Goal: Information Seeking & Learning: Learn about a topic

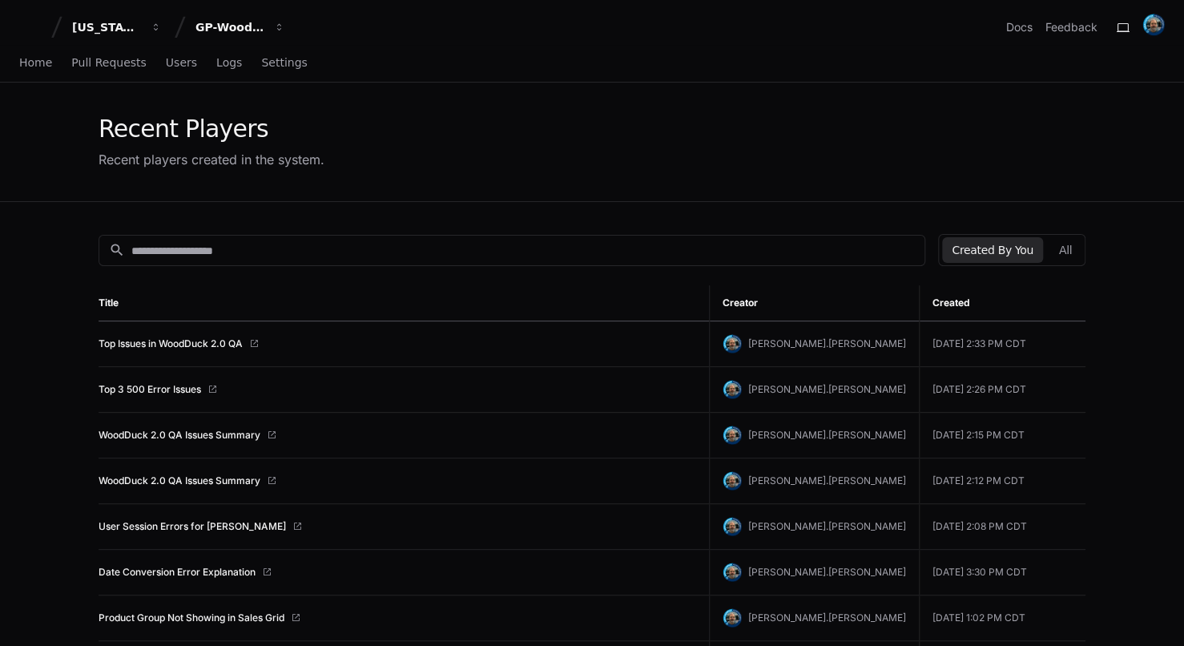
scroll to position [160, 0]
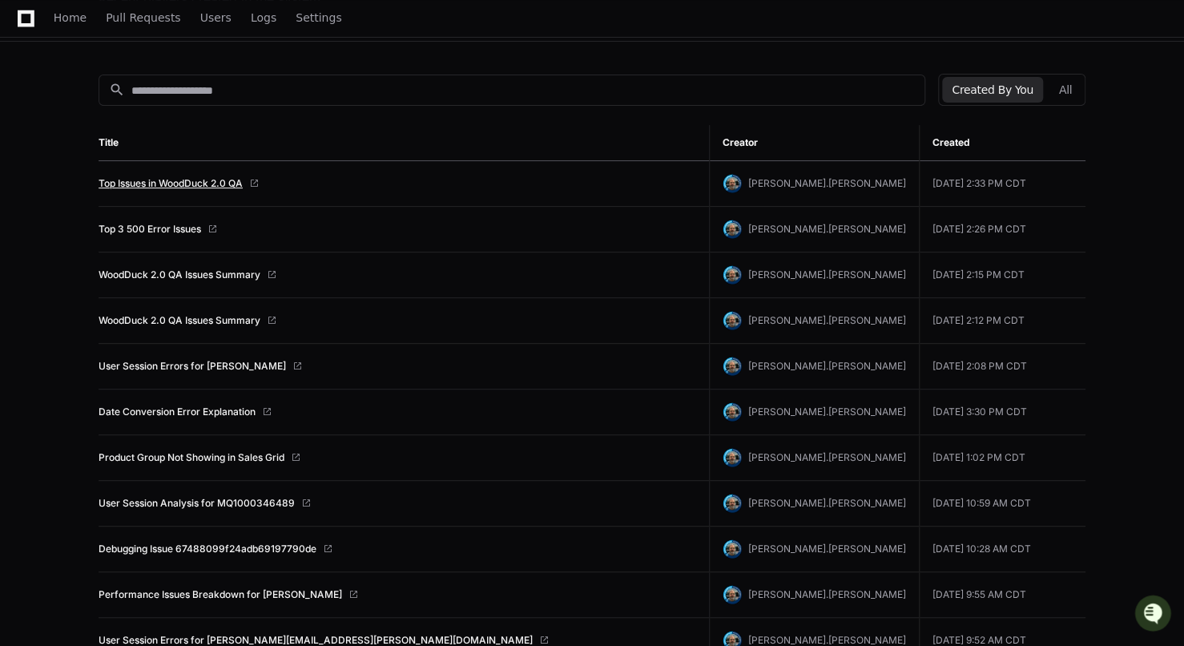
click at [187, 177] on link "Top Issues in WoodDuck 2.0 QA" at bounding box center [171, 183] width 144 height 13
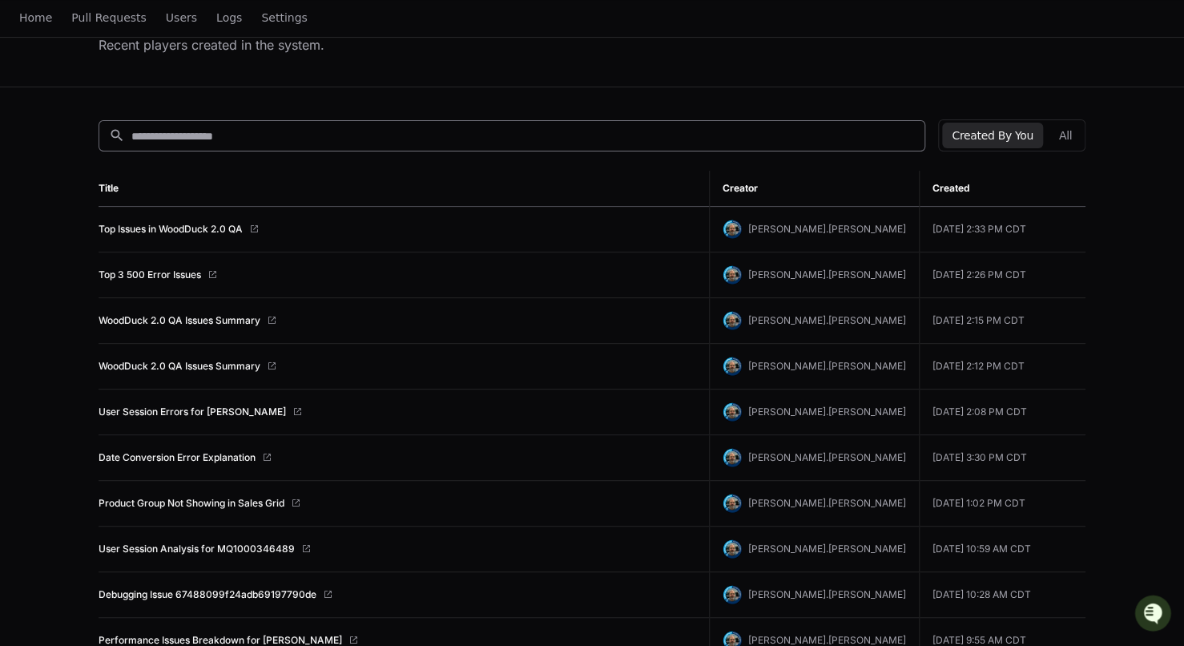
scroll to position [0, 0]
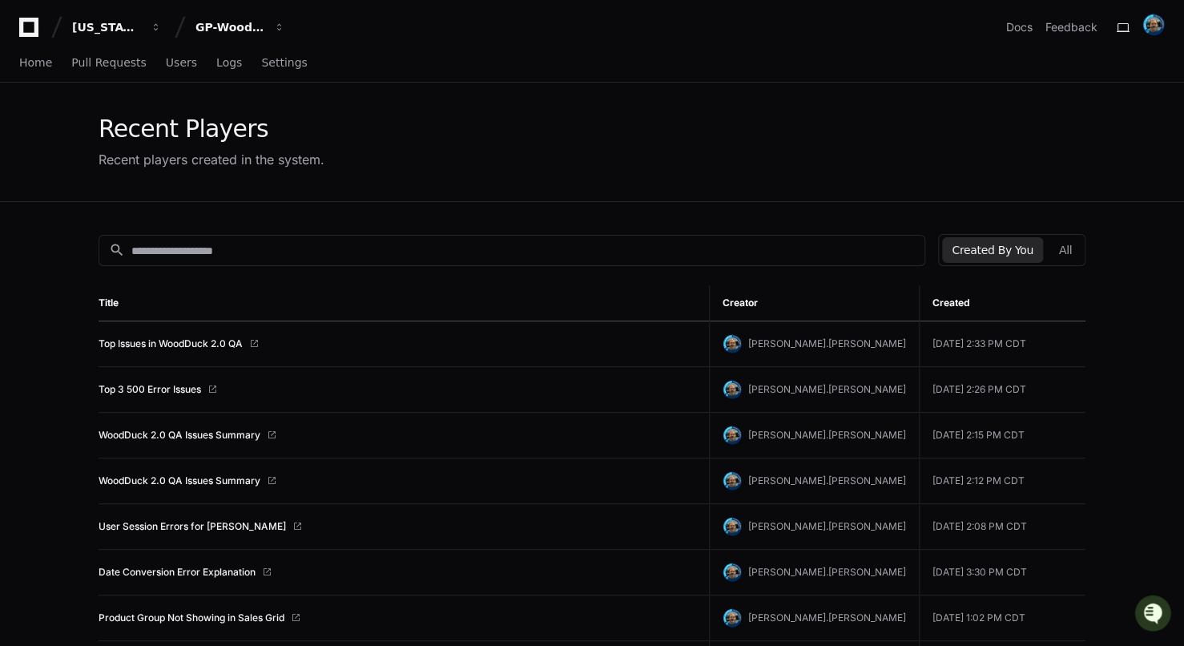
click at [997, 260] on button "Created By You" at bounding box center [992, 250] width 100 height 26
click at [1061, 258] on button "All" at bounding box center [1065, 250] width 32 height 26
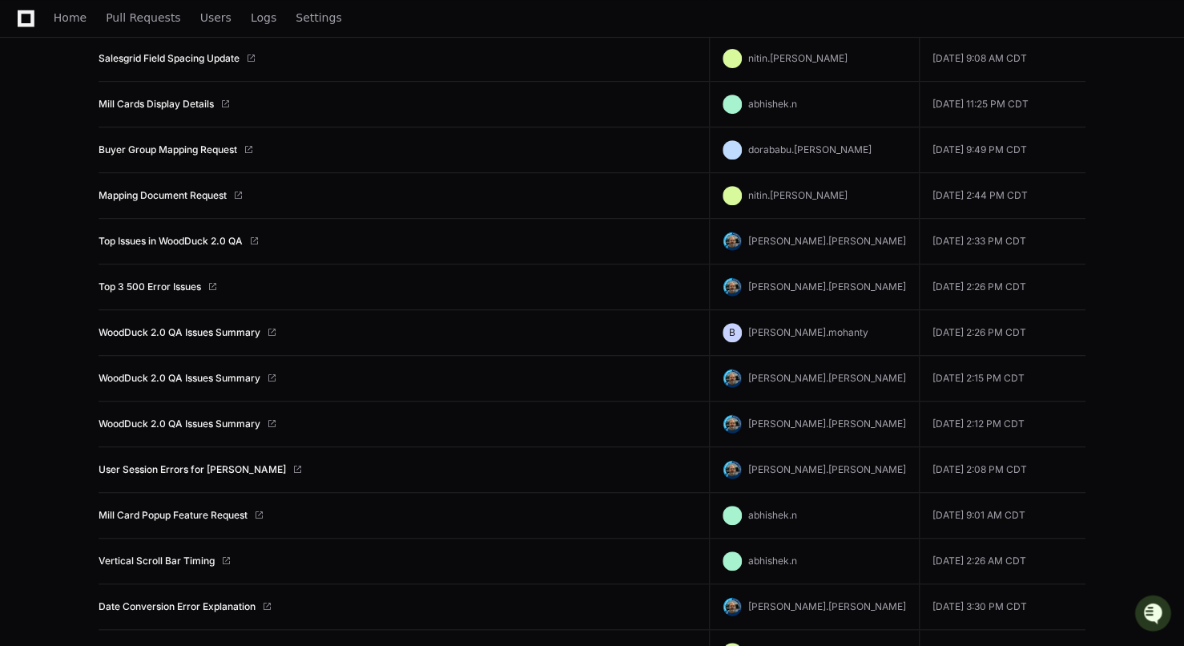
scroll to position [320, 0]
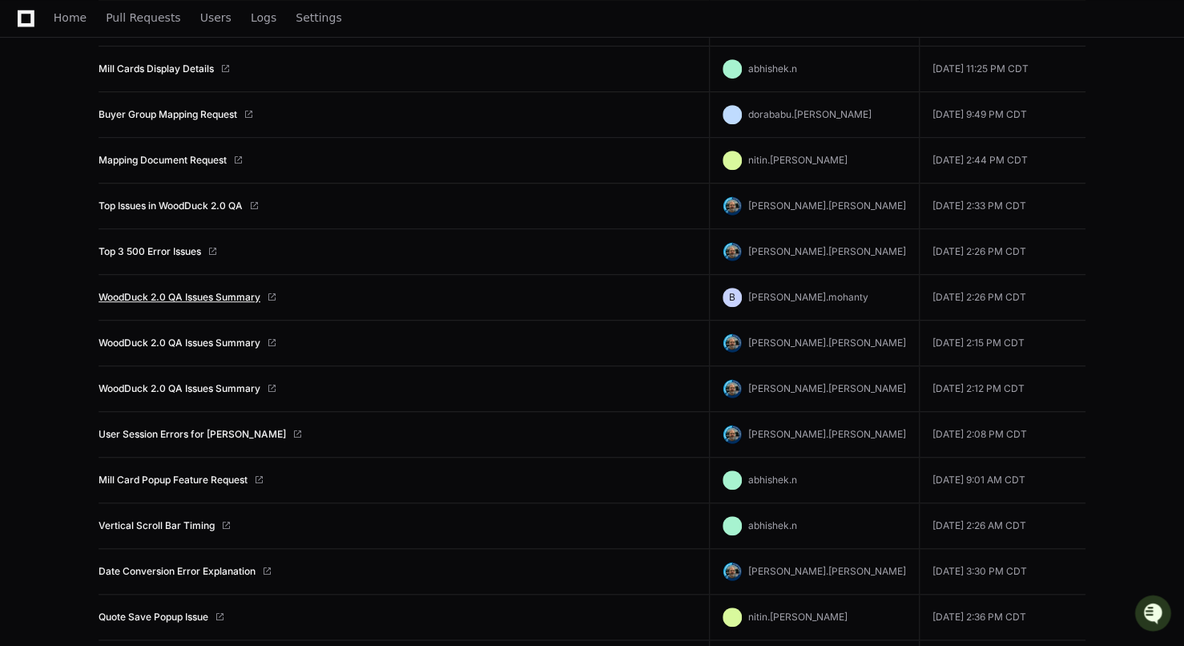
click at [225, 293] on link "WoodDuck 2.0 QA Issues Summary" at bounding box center [180, 297] width 162 height 13
click at [183, 433] on link "User Session Errors for Andrew Meadows" at bounding box center [192, 434] width 187 height 13
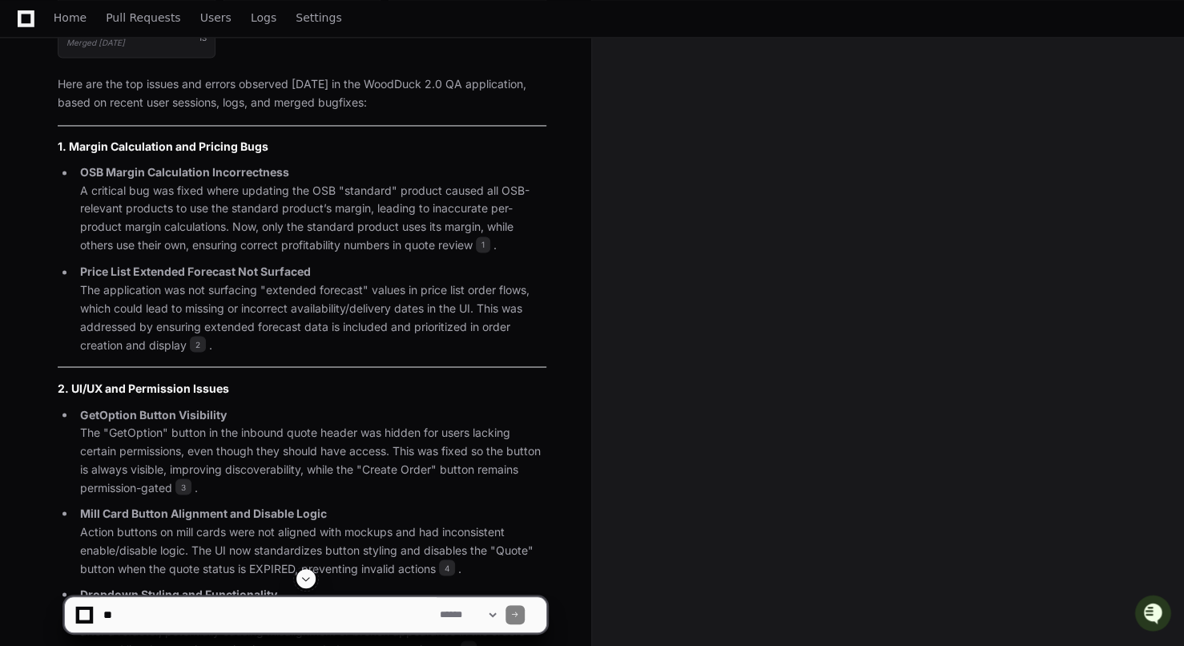
scroll to position [1202, 0]
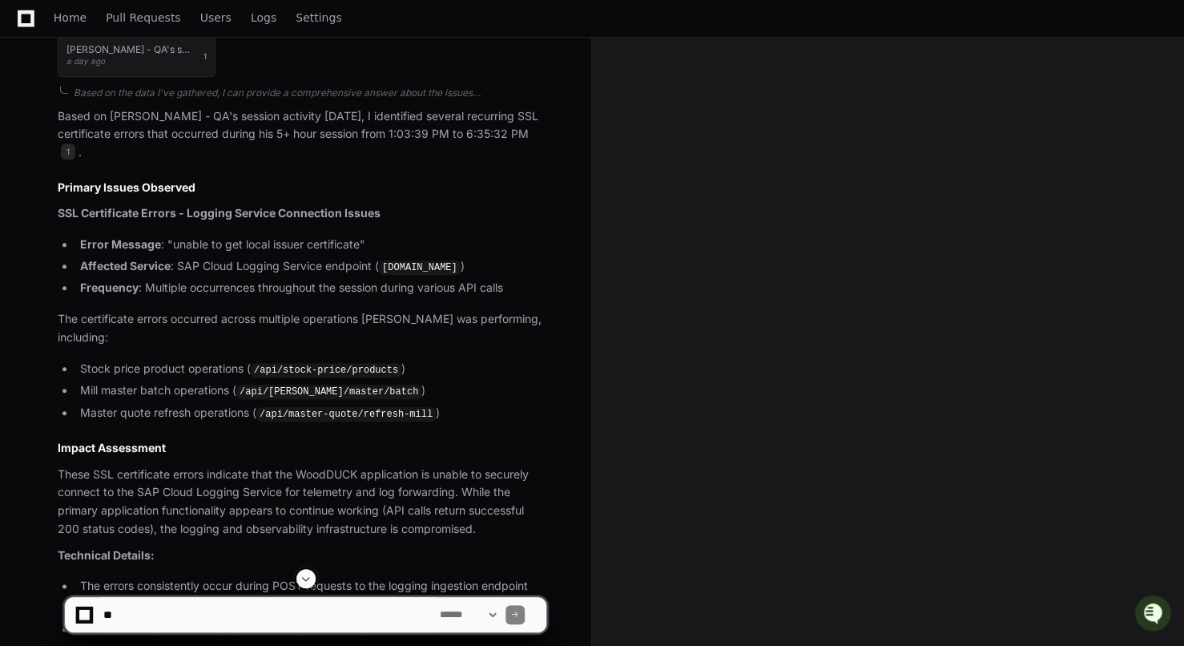
scroll to position [634, 0]
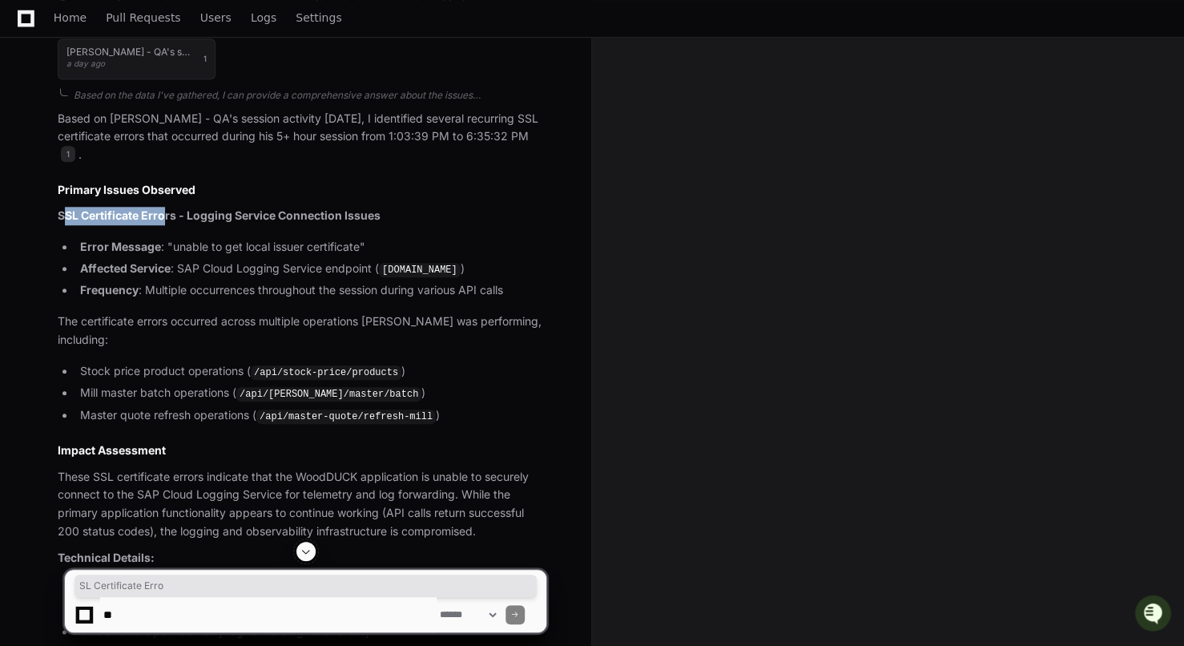
drag, startPoint x: 62, startPoint y: 197, endPoint x: 165, endPoint y: 191, distance: 103.5
click at [165, 208] on strong "SSL Certificate Errors - Logging Service Connection Issues" at bounding box center [219, 215] width 323 height 14
drag, startPoint x: 225, startPoint y: 203, endPoint x: 347, endPoint y: 200, distance: 121.8
click at [347, 207] on p "SSL Certificate Errors - Logging Service Connection Issues" at bounding box center [302, 216] width 489 height 18
drag, startPoint x: 189, startPoint y: 225, endPoint x: 342, endPoint y: 233, distance: 153.2
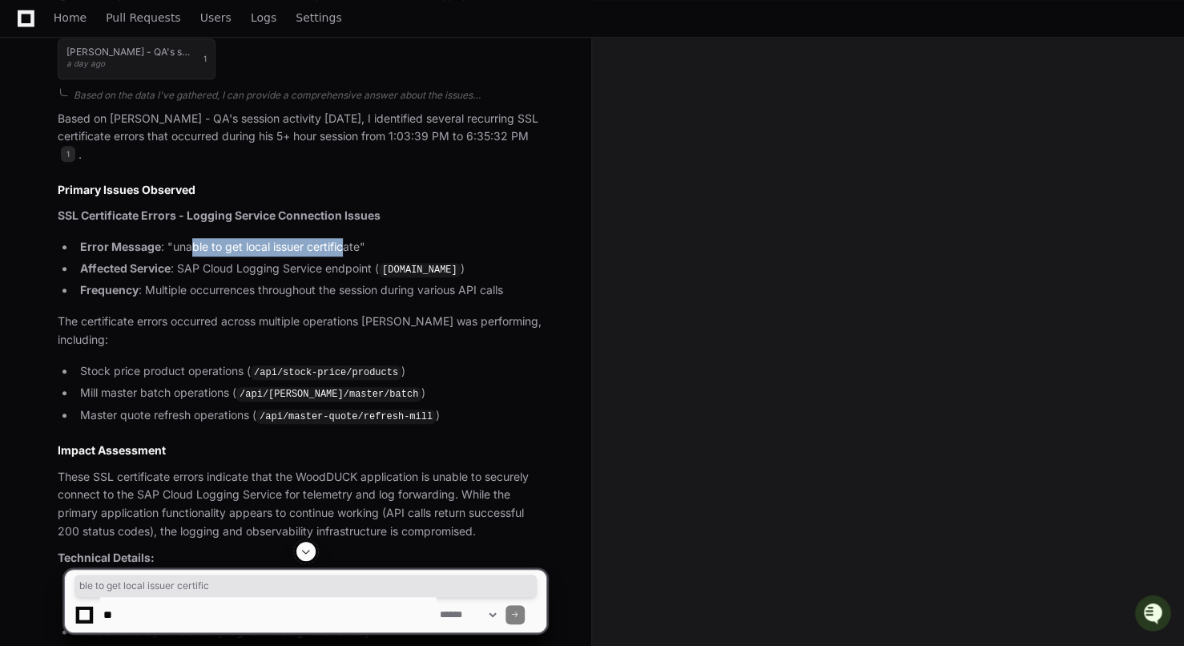
click at [342, 238] on li "Error Message : "unable to get local issuer certificate"" at bounding box center [310, 247] width 471 height 18
drag, startPoint x: 193, startPoint y: 249, endPoint x: 337, endPoint y: 249, distance: 144.2
click at [337, 260] on li "Affected Service : SAP Cloud Logging Service endpoint ( [DOMAIN_NAME] )" at bounding box center [310, 269] width 471 height 19
drag, startPoint x: 478, startPoint y: 273, endPoint x: 332, endPoint y: 243, distance: 149.7
click at [332, 260] on li "Affected Service : SAP Cloud Logging Service endpoint ( [DOMAIN_NAME] )" at bounding box center [310, 269] width 471 height 19
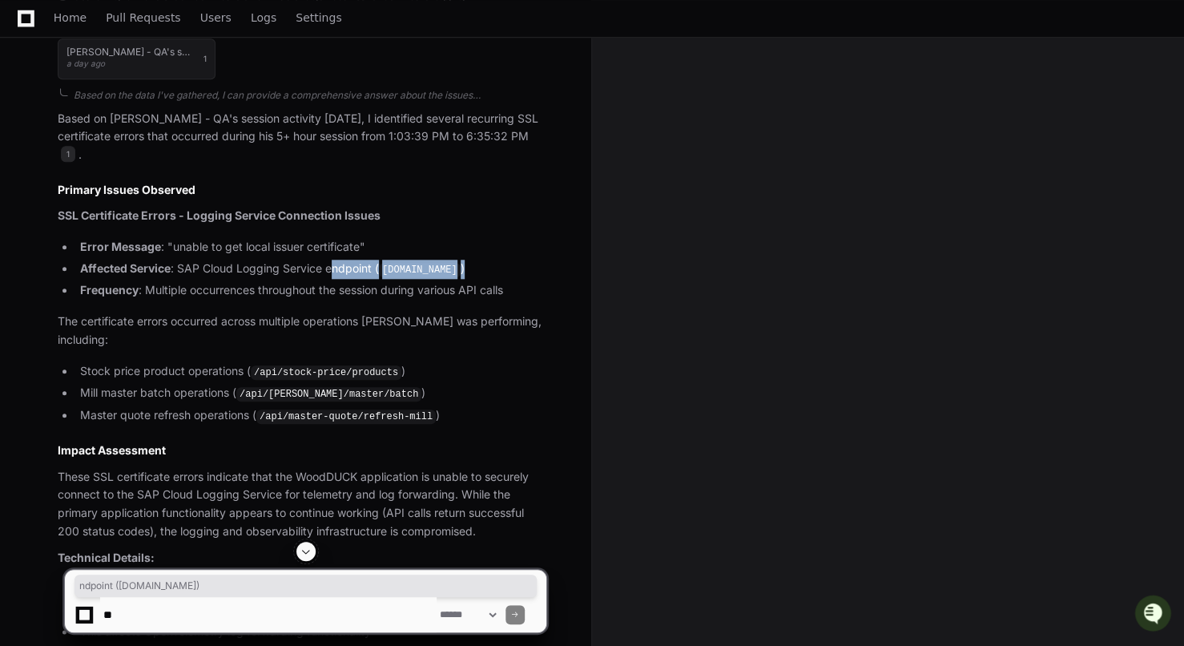
click at [333, 260] on li "Affected Service : SAP Cloud Logging Service endpoint ( [DOMAIN_NAME] )" at bounding box center [310, 269] width 471 height 19
drag, startPoint x: 385, startPoint y: 252, endPoint x: 457, endPoint y: 270, distance: 73.6
click at [457, 270] on code "[DOMAIN_NAME]" at bounding box center [420, 270] width 82 height 14
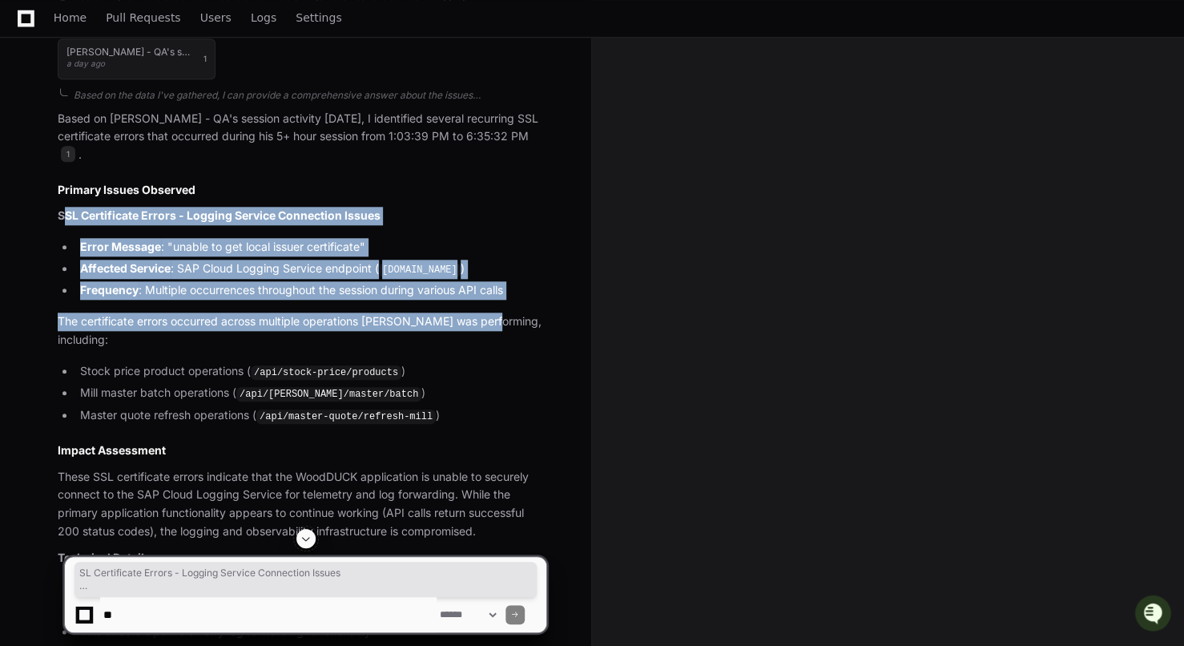
drag, startPoint x: 511, startPoint y: 316, endPoint x: 66, endPoint y: 197, distance: 460.1
click at [66, 197] on article "Based on [PERSON_NAME] - QA's session activity [DATE], I identified several rec…" at bounding box center [302, 477] width 489 height 734
click at [66, 208] on strong "SSL Certificate Errors - Logging Service Connection Issues" at bounding box center [219, 215] width 323 height 14
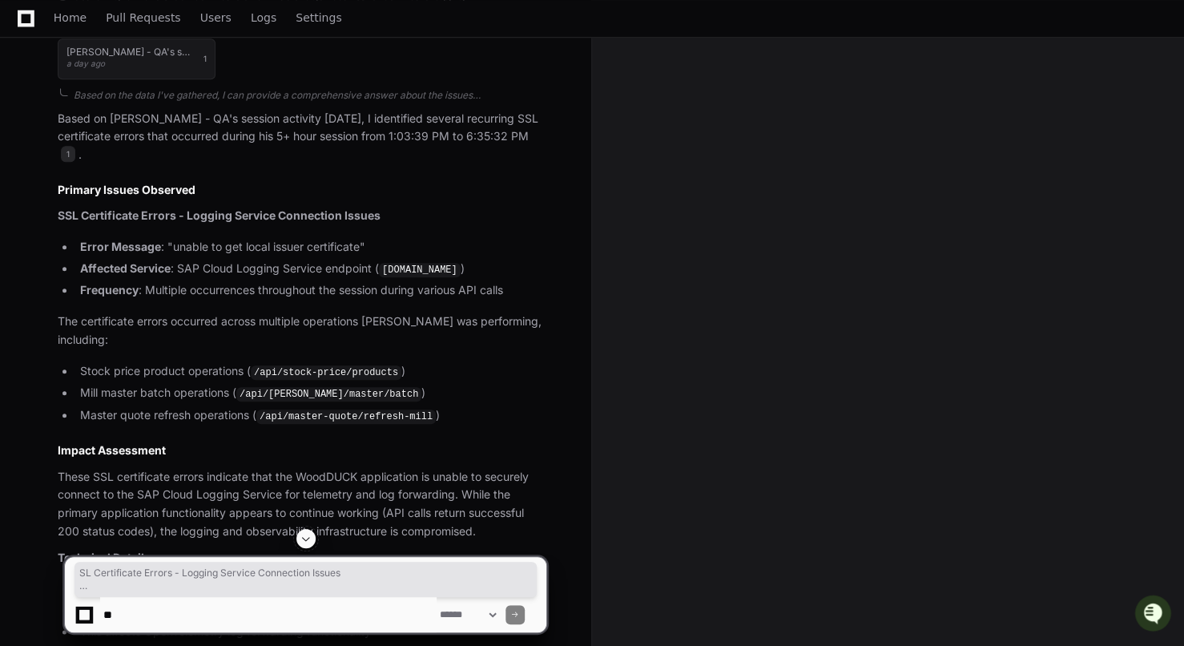
click at [224, 345] on p "The certificate errors occurred across multiple operations [PERSON_NAME] was pe…" at bounding box center [302, 330] width 489 height 37
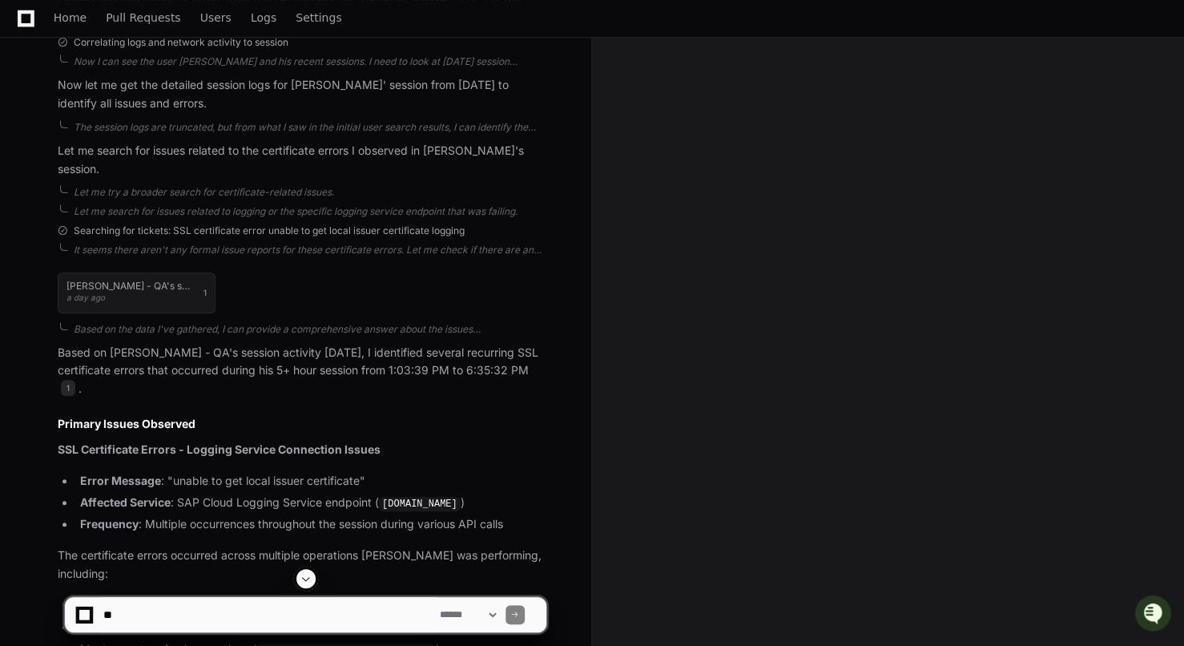
scroll to position [641, 0]
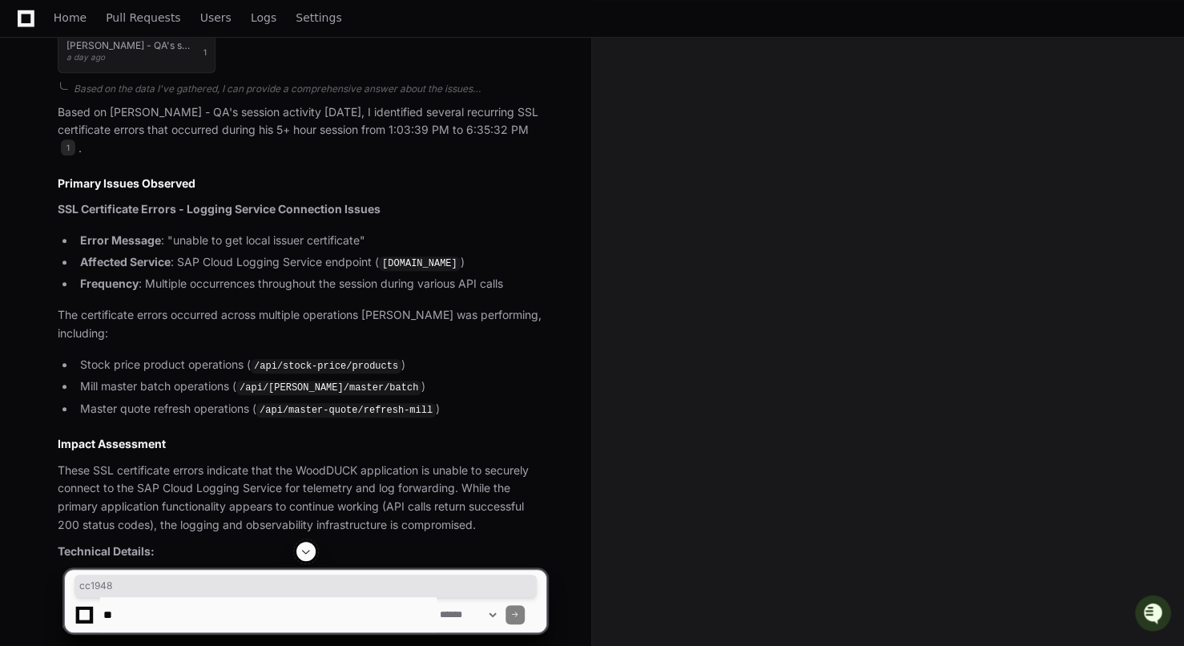
drag, startPoint x: 465, startPoint y: 248, endPoint x: 451, endPoint y: 256, distance: 16.5
click at [461, 256] on code "[DOMAIN_NAME]" at bounding box center [420, 263] width 82 height 14
drag, startPoint x: 419, startPoint y: 246, endPoint x: 528, endPoint y: 243, distance: 109.0
click at [461, 256] on code "[DOMAIN_NAME]" at bounding box center [420, 263] width 82 height 14
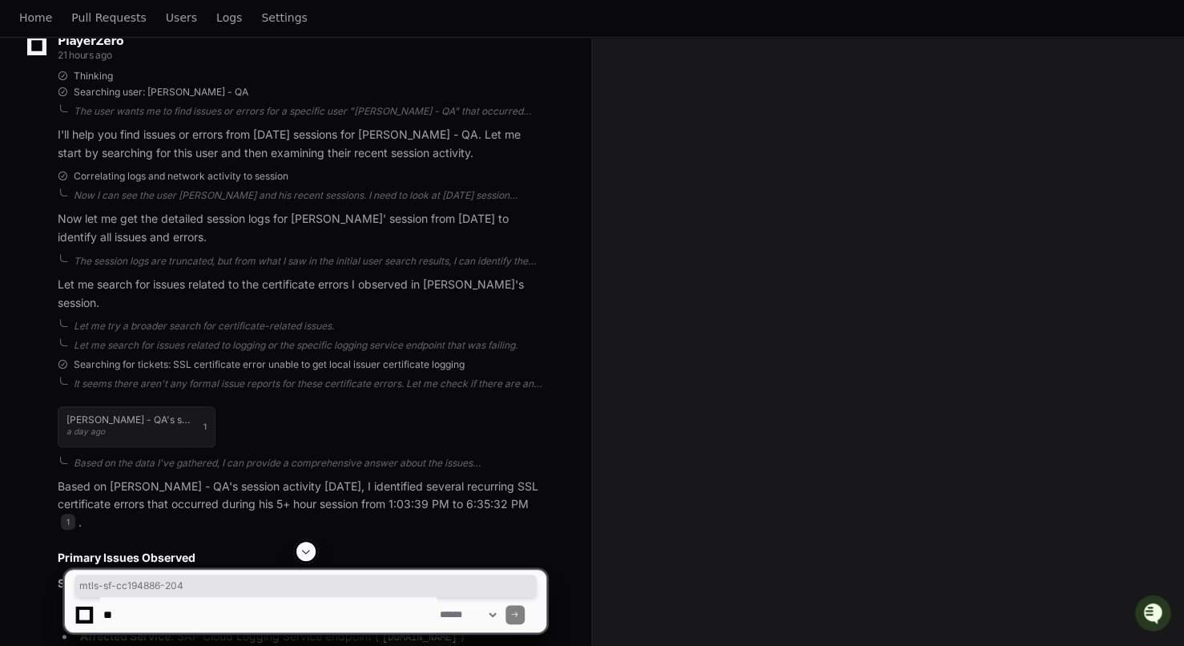
scroll to position [0, 0]
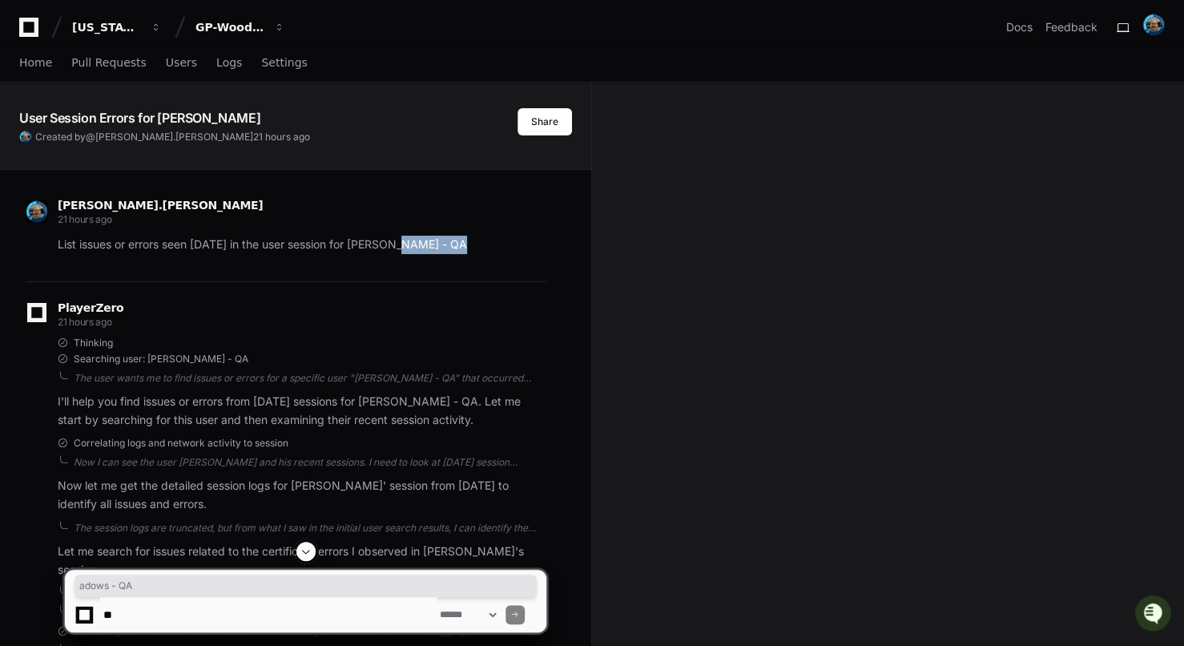
drag, startPoint x: 421, startPoint y: 245, endPoint x: 479, endPoint y: 254, distance: 59.1
click at [479, 254] on div "[PERSON_NAME].[PERSON_NAME] 21 hours ago List issues or errors seen [DATE] in t…" at bounding box center [286, 230] width 521 height 102
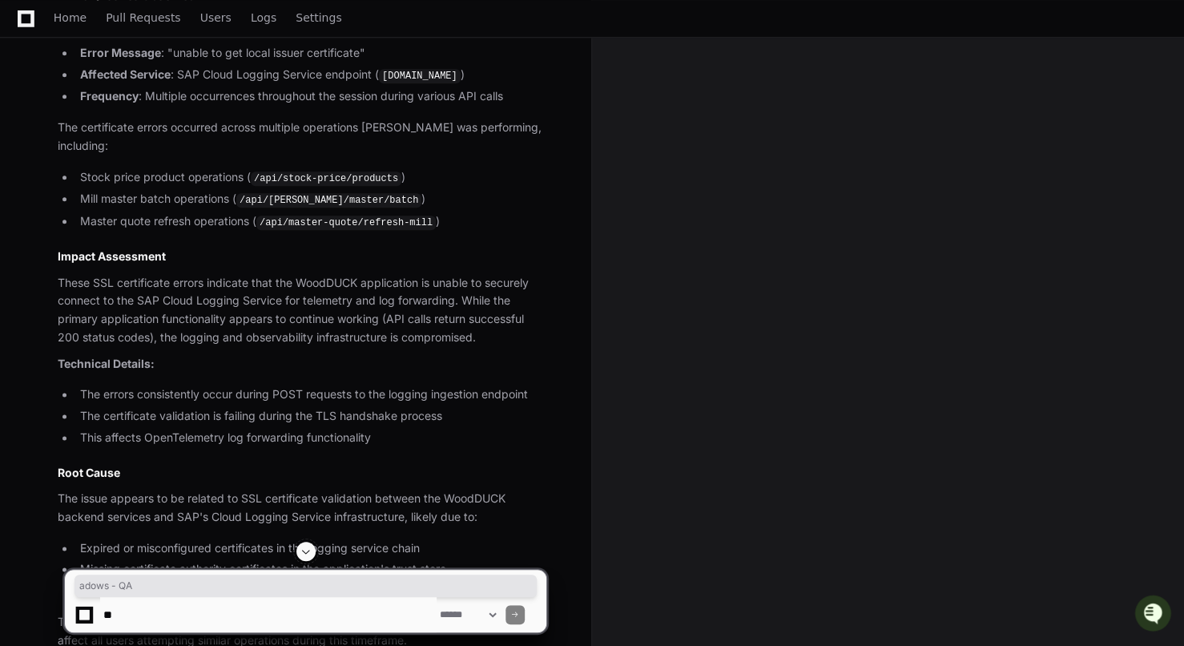
scroll to position [634, 0]
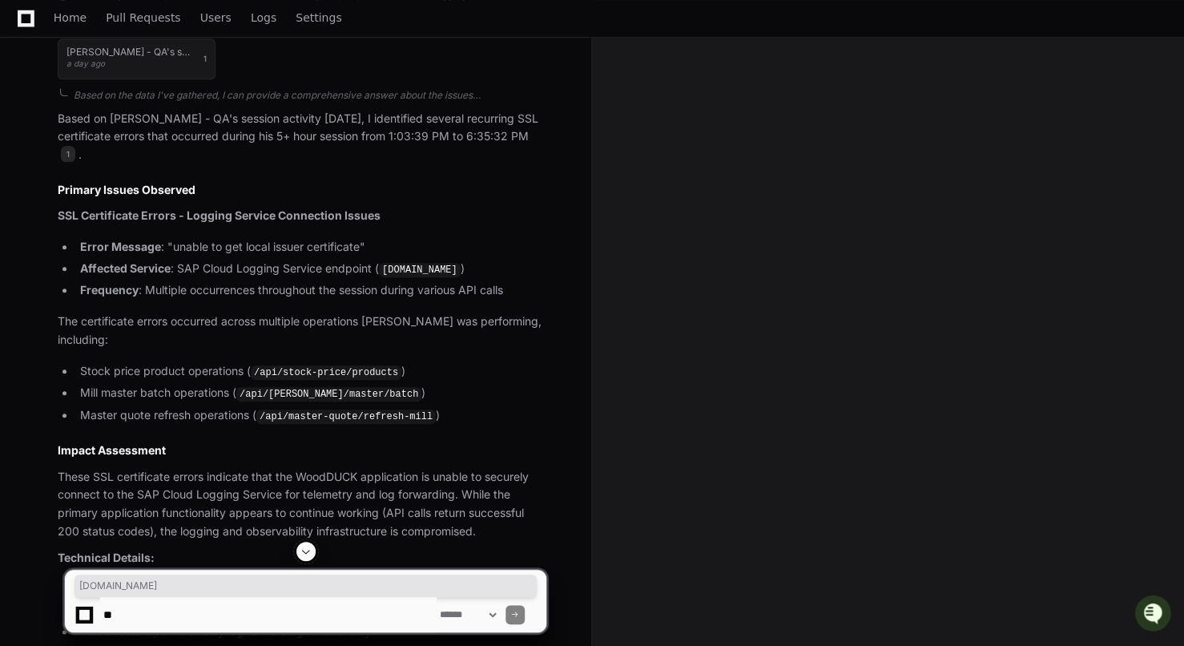
drag, startPoint x: 385, startPoint y: 252, endPoint x: 465, endPoint y: 278, distance: 84.4
click at [460, 268] on code "[DOMAIN_NAME]" at bounding box center [420, 270] width 82 height 14
click at [386, 340] on p "The certificate errors occurred across multiple operations [PERSON_NAME] was pe…" at bounding box center [302, 330] width 489 height 37
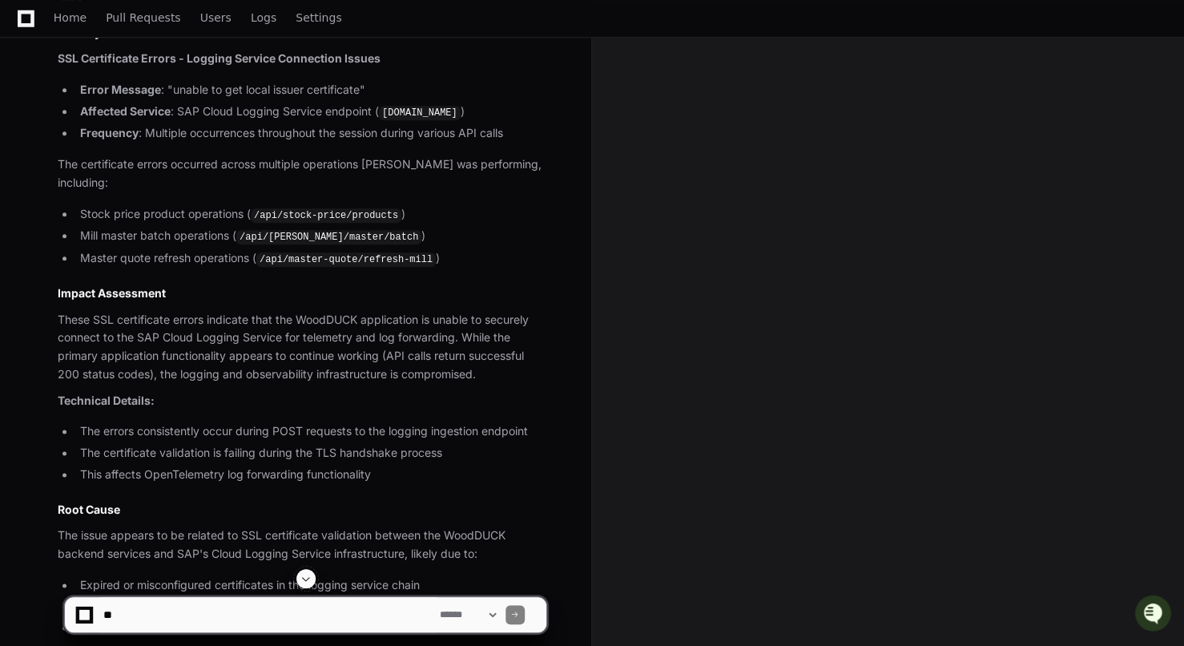
scroll to position [955, 0]
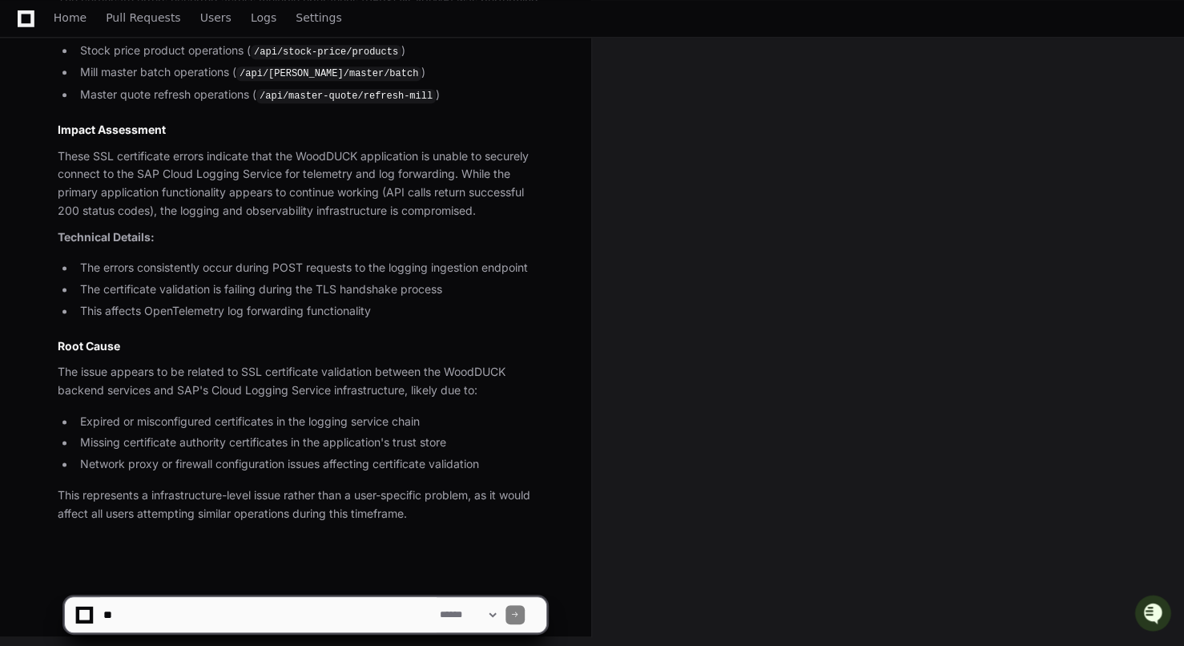
click at [224, 615] on textarea at bounding box center [268, 614] width 336 height 35
click at [335, 619] on textarea at bounding box center [268, 614] width 336 height 35
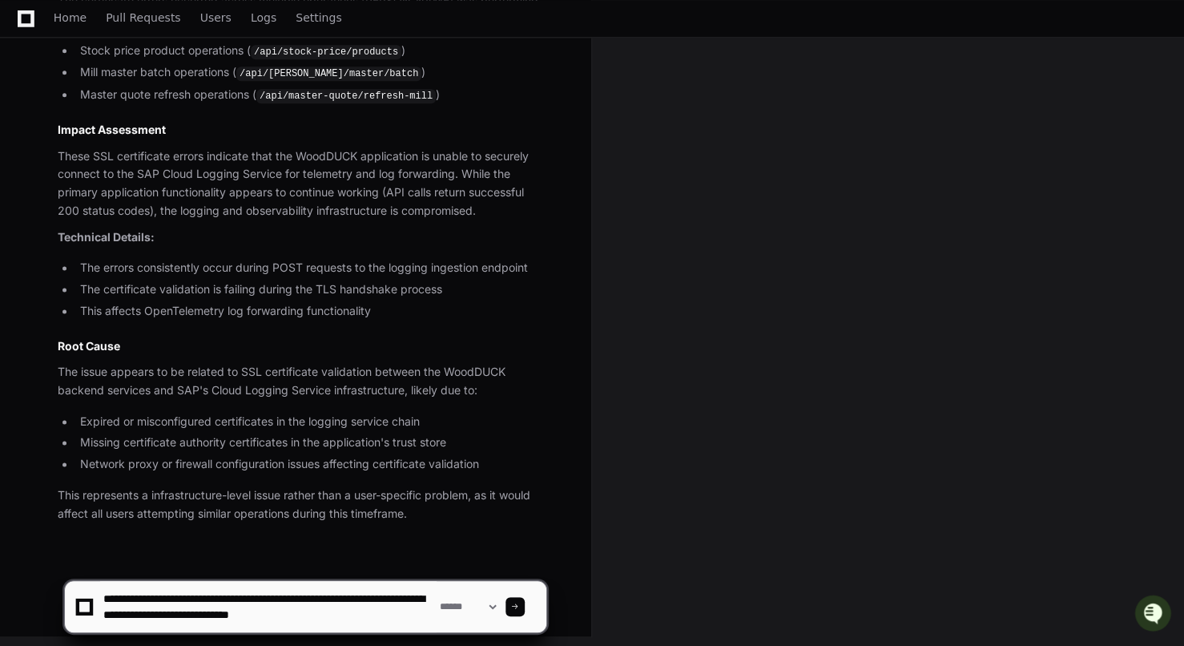
type textarea "**********"
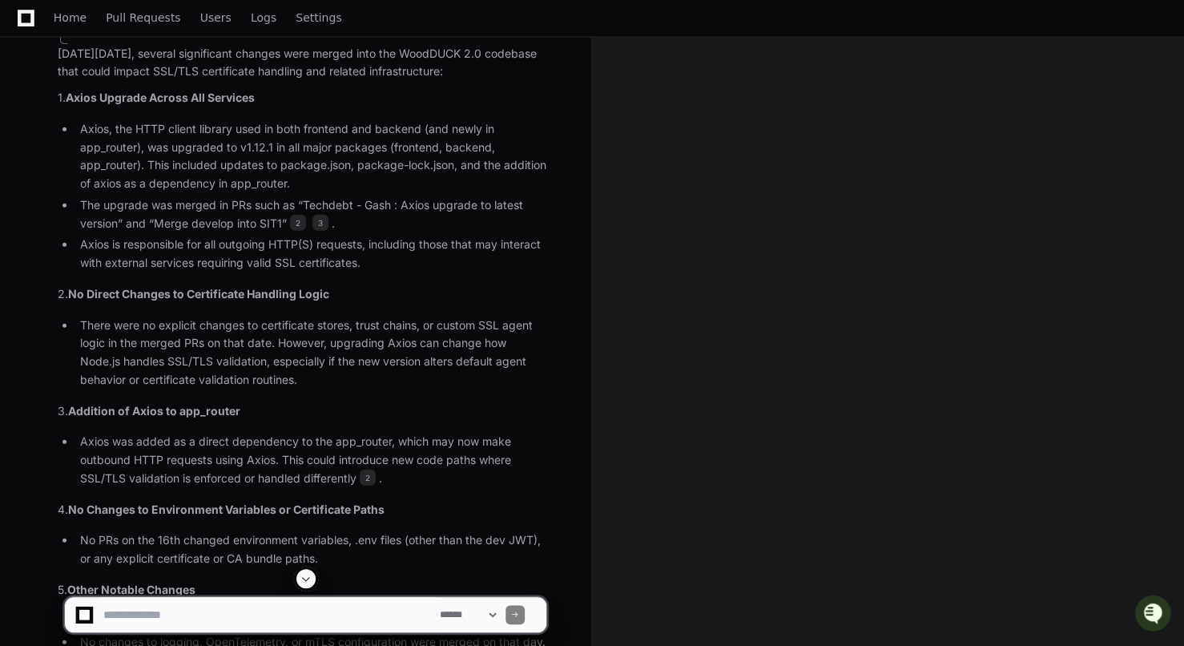
scroll to position [1791, 0]
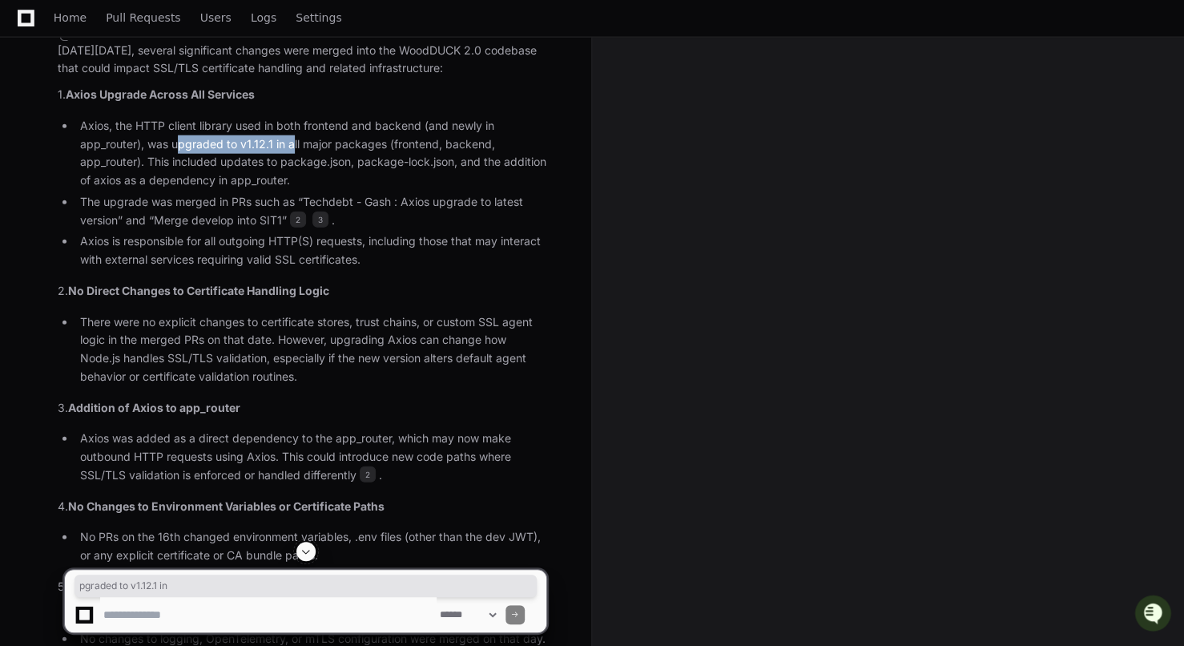
drag, startPoint x: 177, startPoint y: 139, endPoint x: 290, endPoint y: 139, distance: 113.0
click at [290, 139] on li "Axios, the HTTP client library used in both frontend and backend (and newly in …" at bounding box center [310, 153] width 471 height 73
drag, startPoint x: 139, startPoint y: 194, endPoint x: 450, endPoint y: 179, distance: 311.2
click at [450, 179] on ul "Axios, the HTTP client library used in both frontend and backend (and newly in …" at bounding box center [302, 193] width 489 height 152
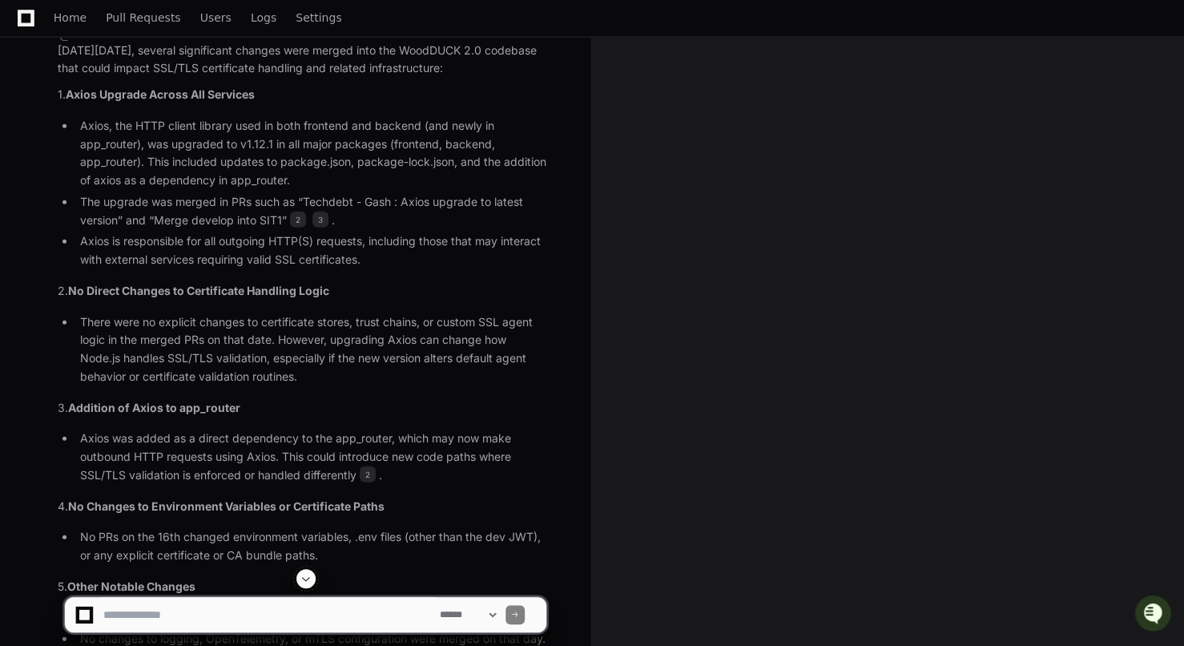
drag, startPoint x: 111, startPoint y: 240, endPoint x: 467, endPoint y: 252, distance: 356.7
click at [372, 244] on li "Axios is responsible for all outgoing HTTP(S) requests, including those that ma…" at bounding box center [310, 250] width 471 height 37
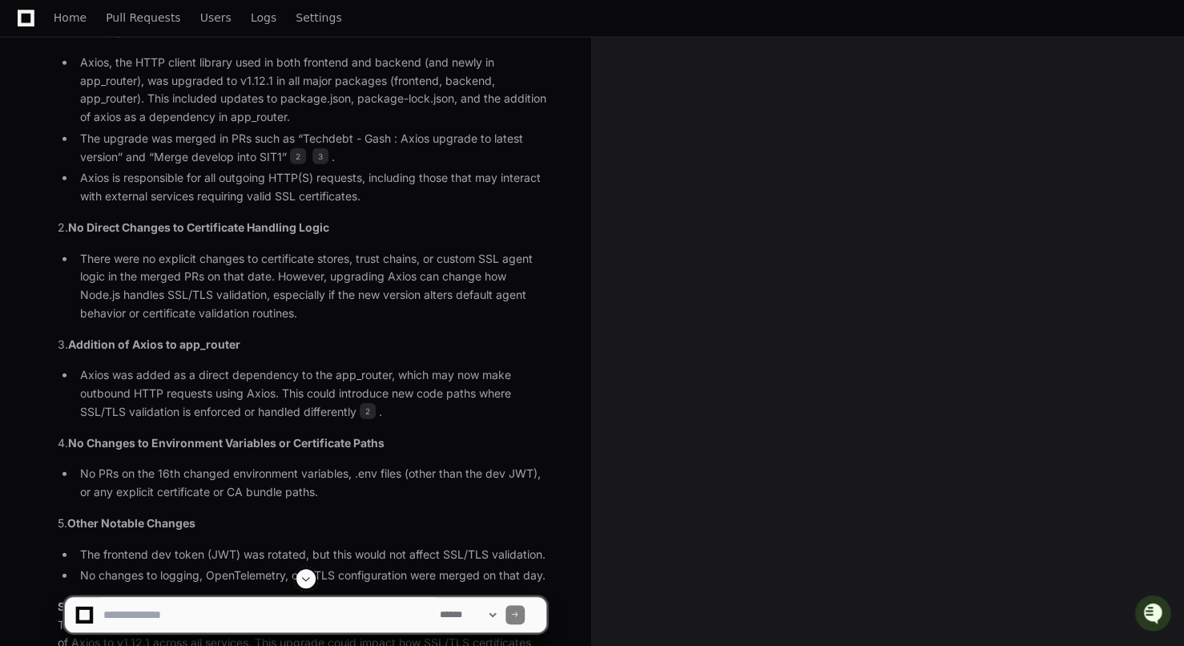
scroll to position [1871, 0]
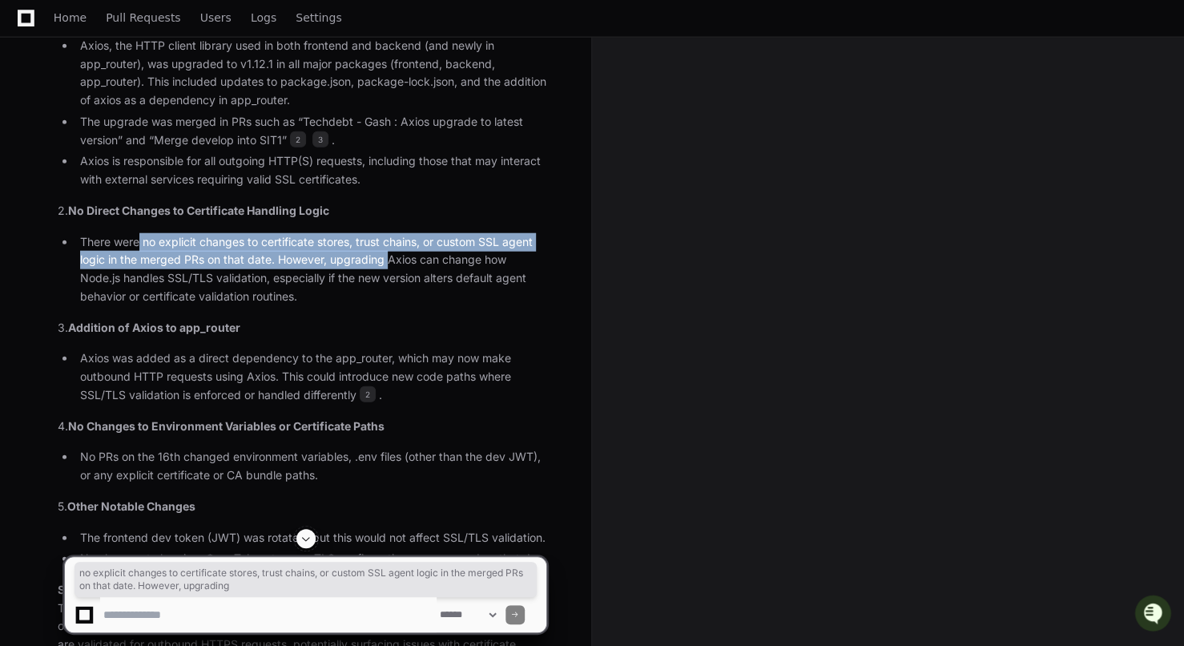
drag, startPoint x: 141, startPoint y: 242, endPoint x: 389, endPoint y: 251, distance: 247.7
click at [389, 251] on li "There were no explicit changes to certificate stores, trust chains, or custom S…" at bounding box center [310, 269] width 471 height 73
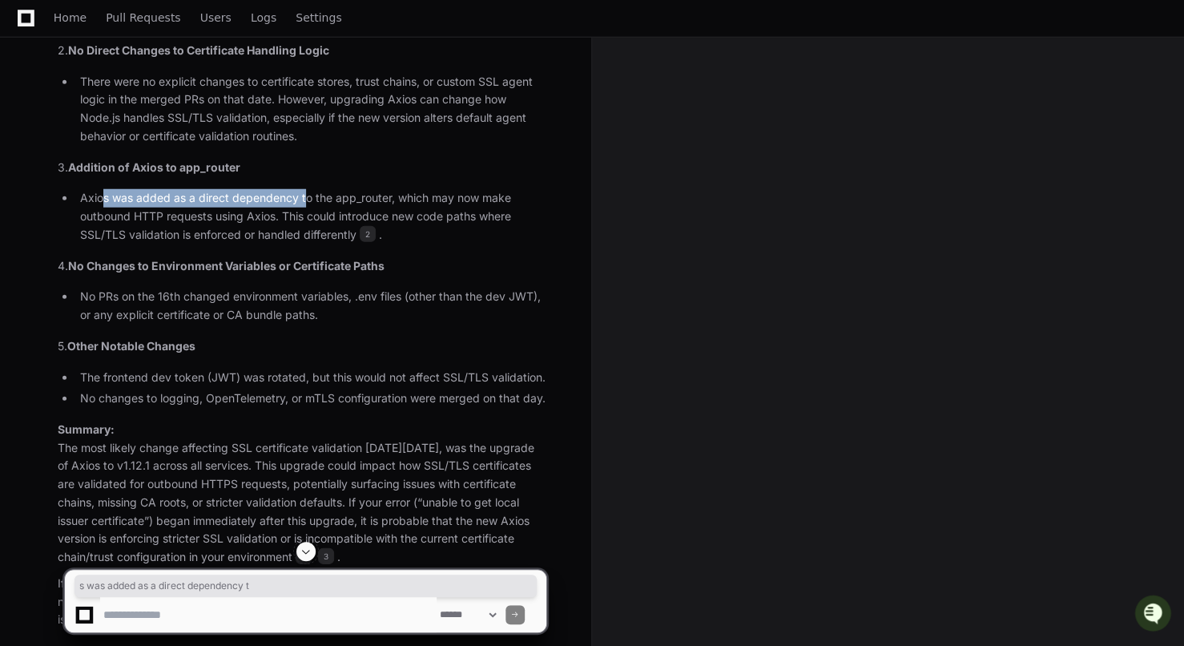
drag, startPoint x: 102, startPoint y: 195, endPoint x: 304, endPoint y: 183, distance: 203.0
click at [304, 183] on article "[DATE][DATE], several significant changes were merged into the WoodDUCK 2.0 cod…" at bounding box center [302, 215] width 489 height 828
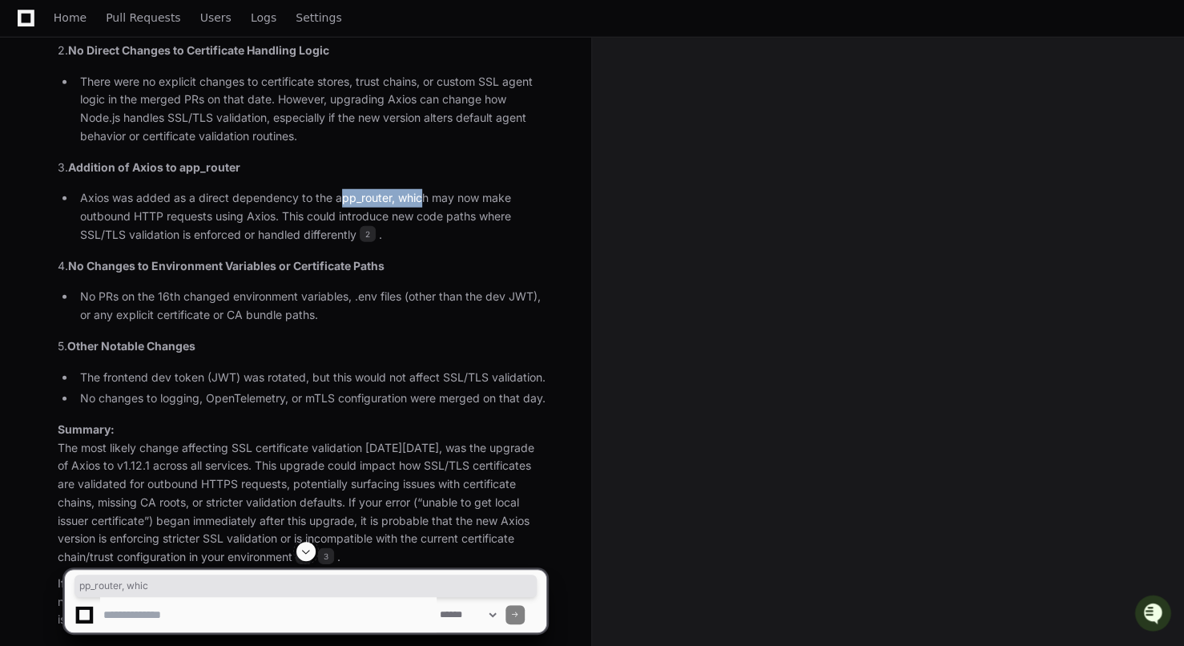
drag, startPoint x: 340, startPoint y: 193, endPoint x: 422, endPoint y: 198, distance: 81.9
click at [422, 198] on li "Axios was added as a direct dependency to the app_router, which may now make ou…" at bounding box center [310, 216] width 471 height 54
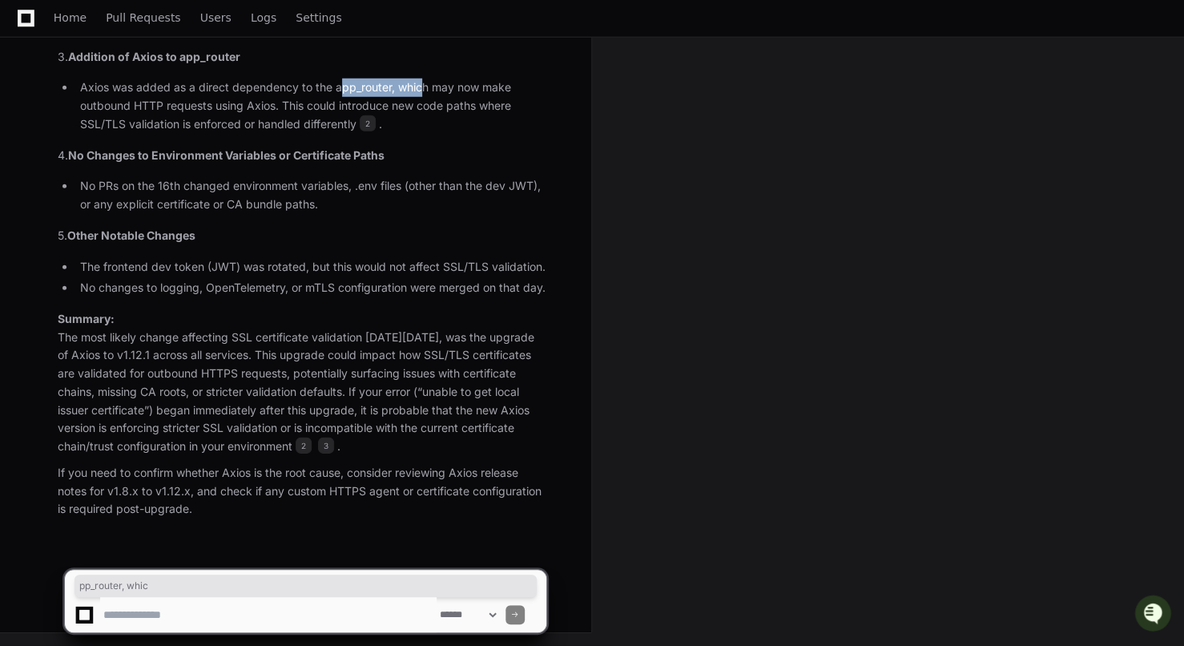
scroll to position [2156, 0]
drag, startPoint x: 183, startPoint y: 431, endPoint x: 256, endPoint y: 427, distance: 73.0
click at [256, 427] on p "Summary: The most likely change affecting SSL certificate validation [DATE][DAT…" at bounding box center [302, 383] width 489 height 146
drag, startPoint x: 321, startPoint y: 437, endPoint x: 417, endPoint y: 432, distance: 95.4
click at [324, 434] on p "Summary: The most likely change affecting SSL certificate validation [DATE][DAT…" at bounding box center [302, 383] width 489 height 146
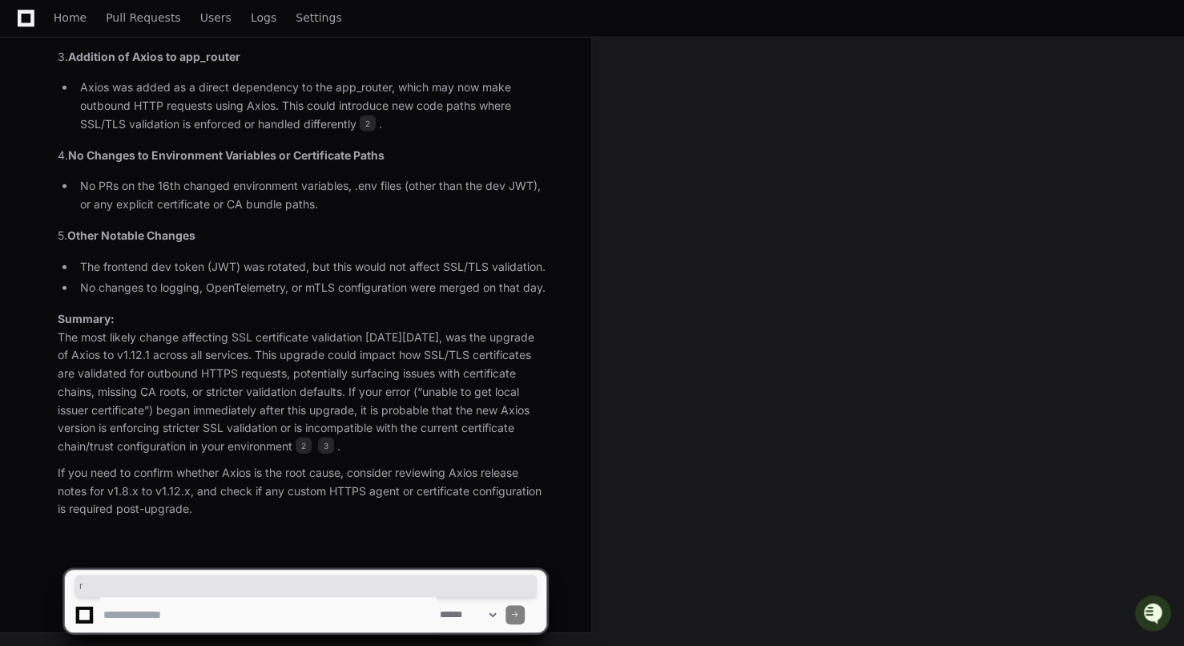
click at [223, 444] on p "Summary: The most likely change affecting SSL certificate validation [DATE][DAT…" at bounding box center [302, 383] width 489 height 146
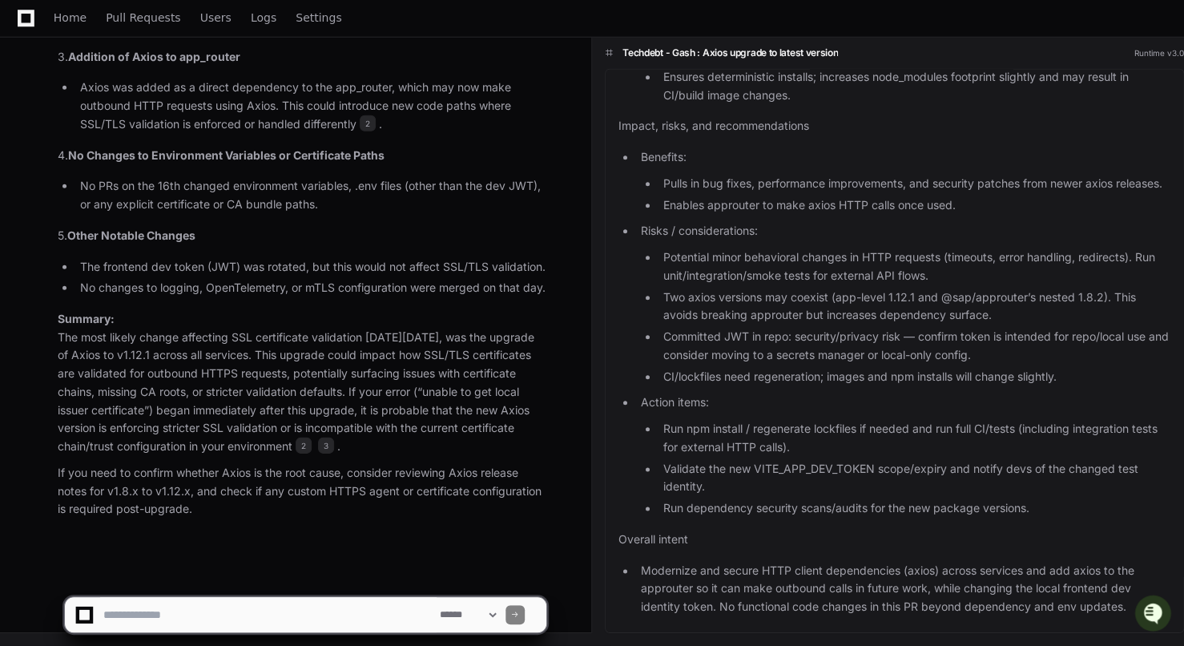
scroll to position [731, 0]
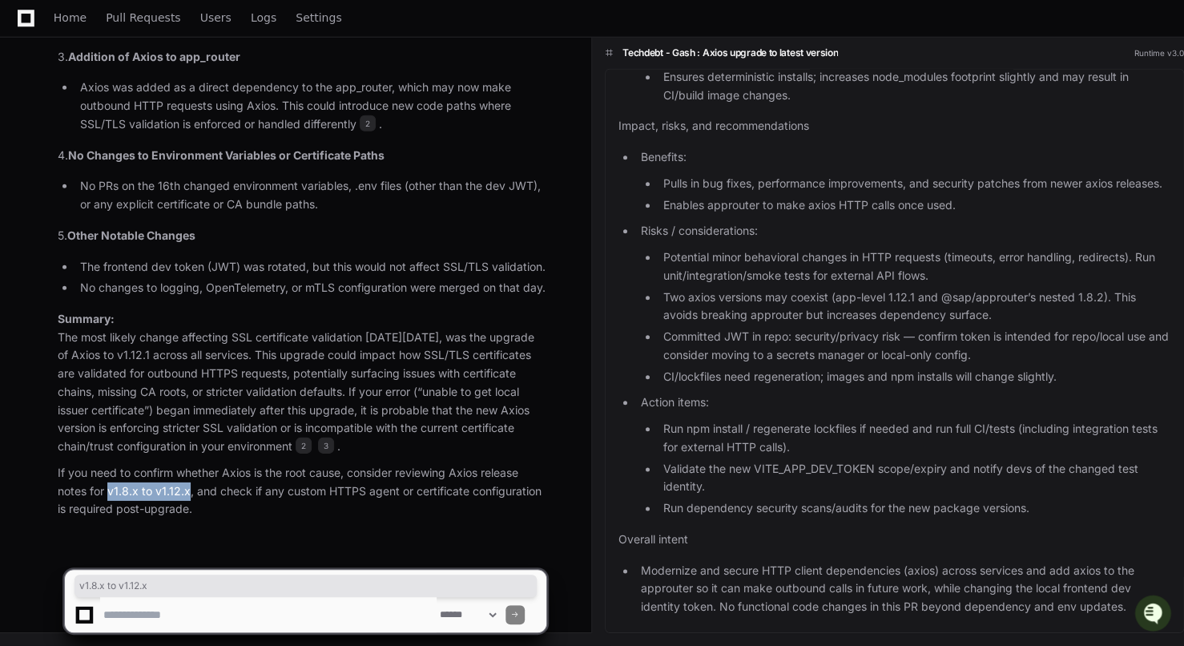
drag, startPoint x: 113, startPoint y: 496, endPoint x: 187, endPoint y: 495, distance: 73.7
click at [187, 495] on p "If you need to confirm whether Axios is the root cause, consider reviewing Axio…" at bounding box center [302, 491] width 489 height 54
copy p "v1.8.x to v1.12.x"
